Goal: Find specific page/section: Find specific page/section

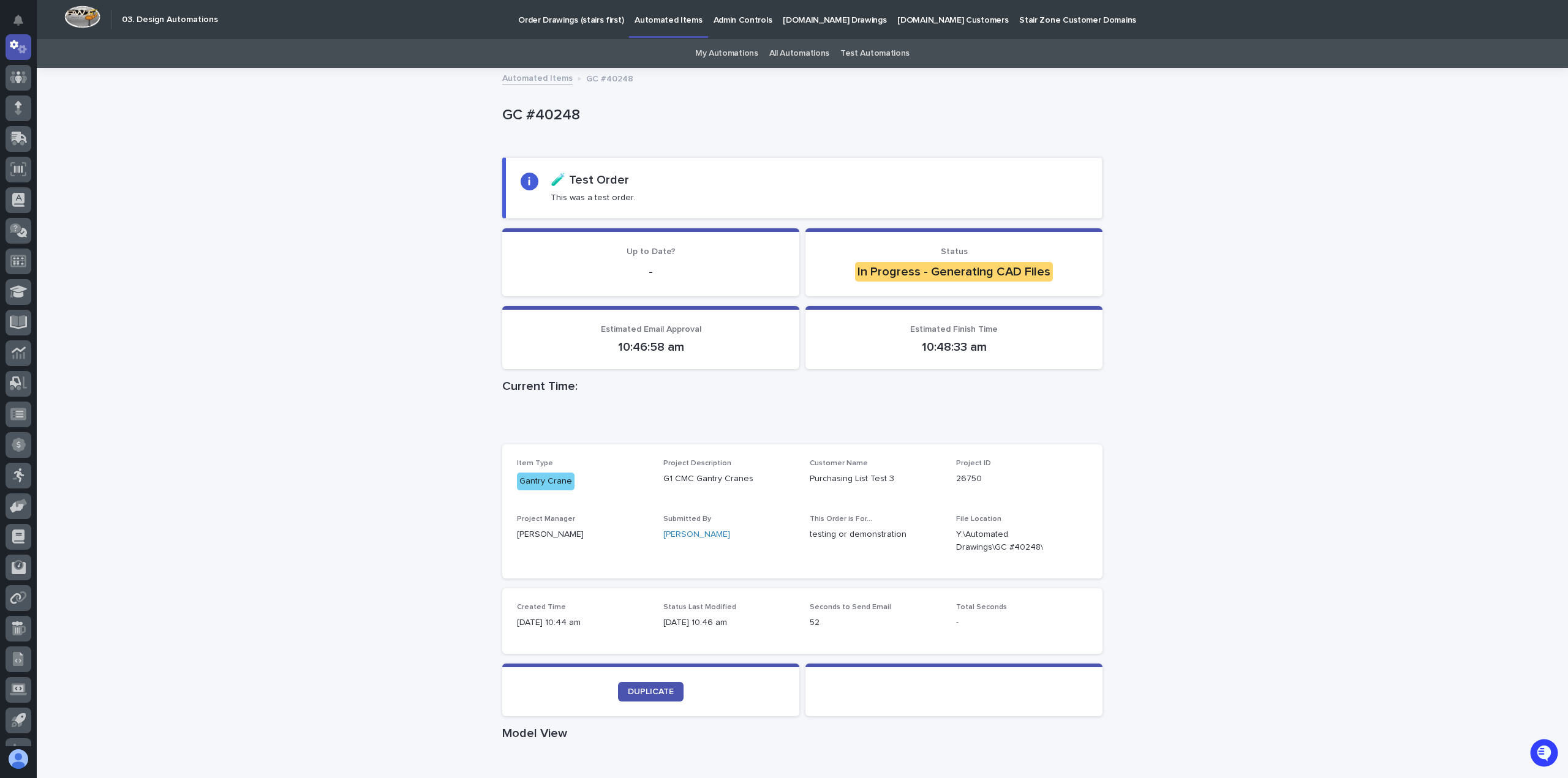
click at [302, 358] on div "Loading... Saving… Loading... Saving… GC #40248 GC #40248 Sorry, there was an e…" at bounding box center [802, 712] width 1531 height 1285
click at [548, 112] on p "GC #40248" at bounding box center [800, 115] width 595 height 18
